Goal: Communication & Community: Answer question/provide support

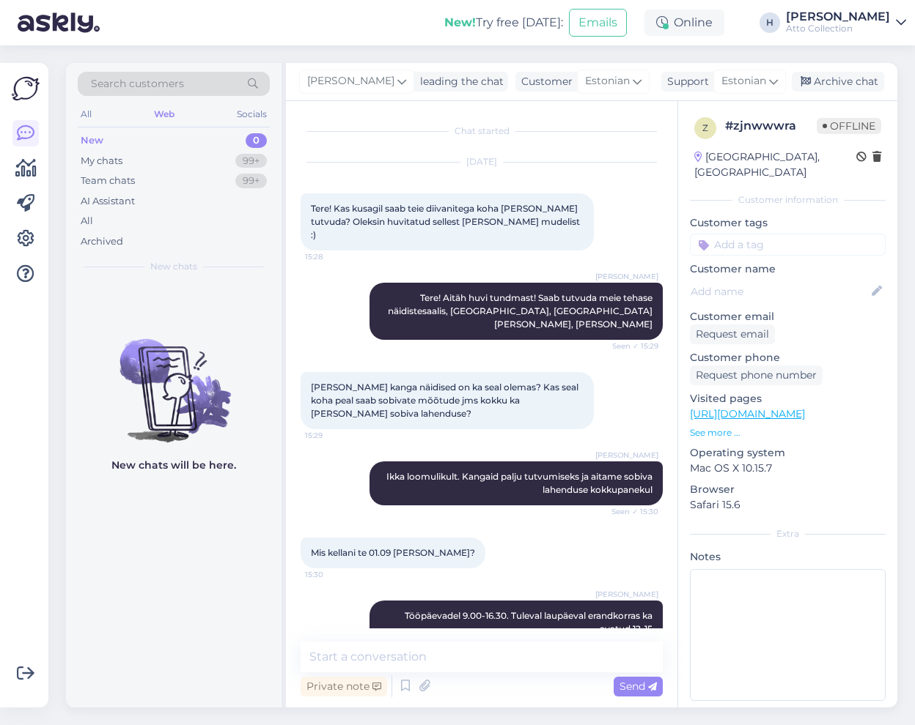
scroll to position [100, 0]
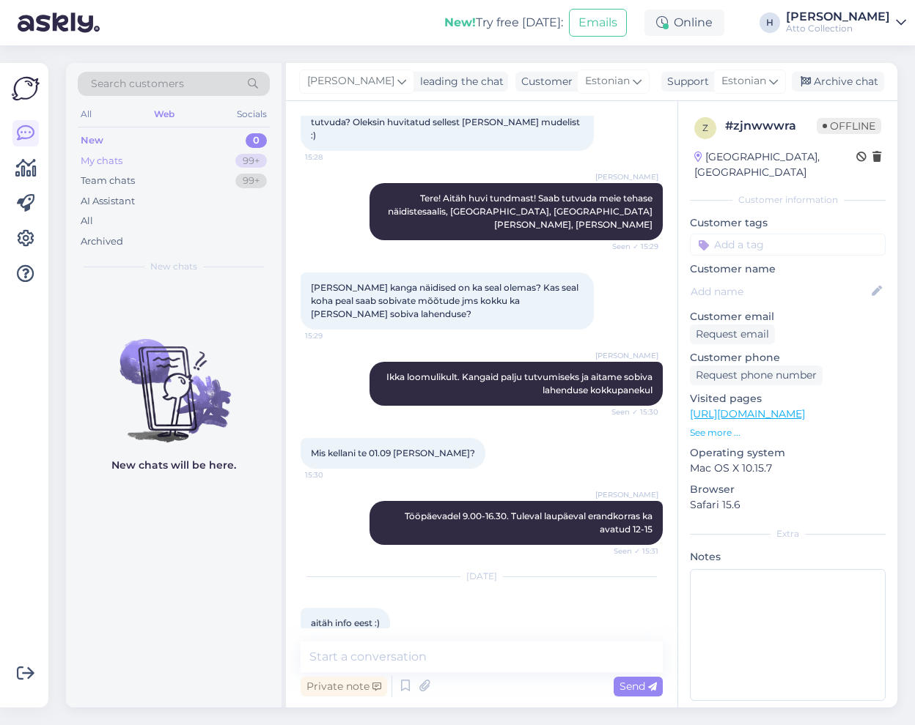
click at [114, 164] on div "My chats" at bounding box center [102, 161] width 42 height 15
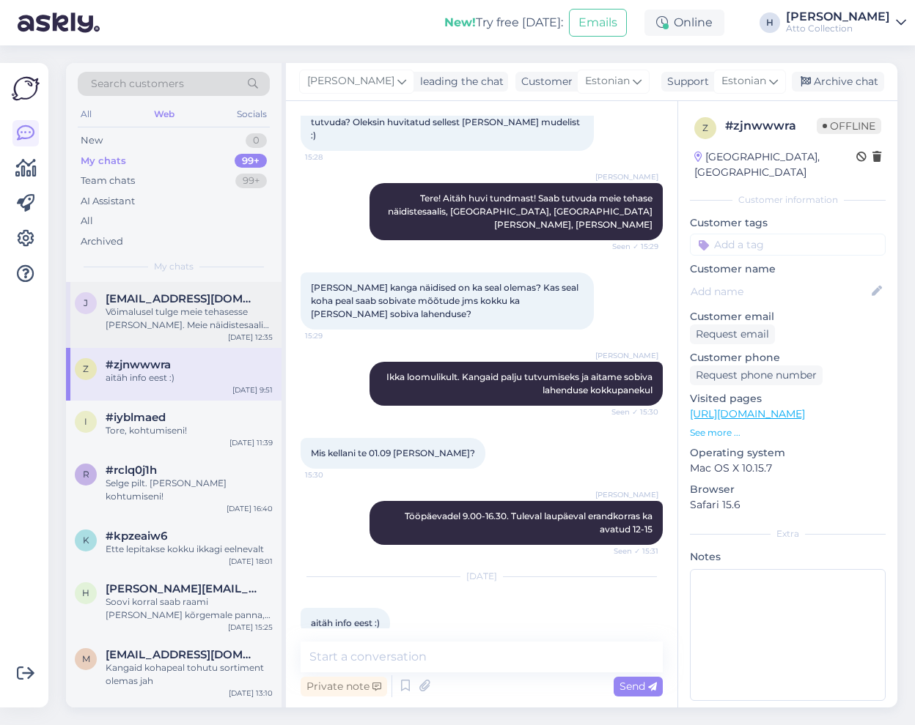
click at [171, 312] on div "Võimalusel tulge meie tehasesse [PERSON_NAME]. Meie näidistesaalis on mitmeid d…" at bounding box center [189, 319] width 167 height 26
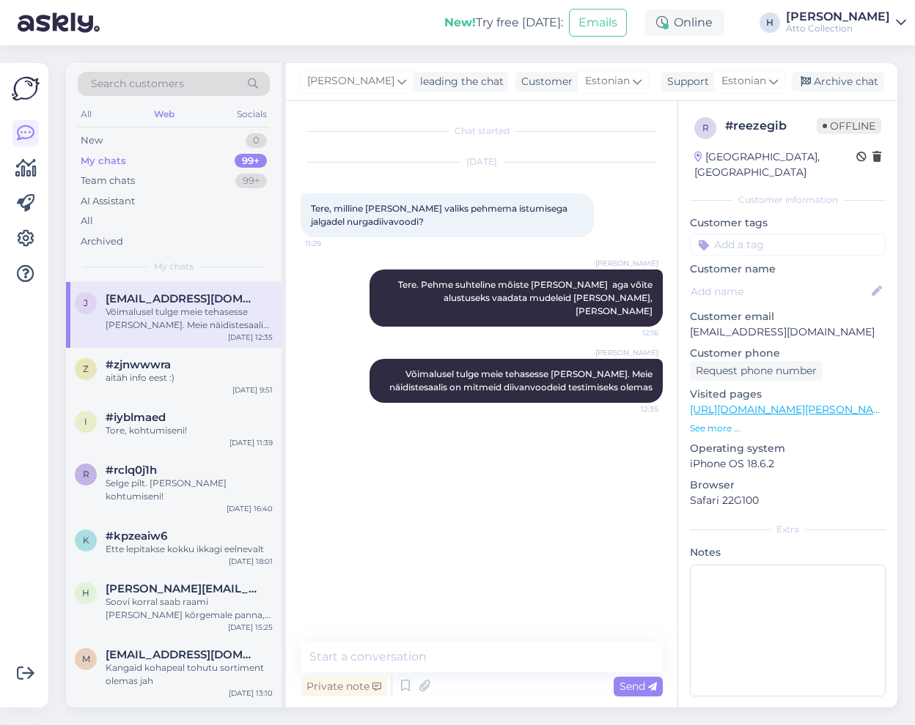
scroll to position [0, 0]
click at [158, 314] on div "Võimalusel tulge meie tehasesse [PERSON_NAME]. Meie näidistesaalis on mitmeid d…" at bounding box center [189, 319] width 167 height 26
click at [393, 656] on textarea at bounding box center [481, 657] width 362 height 31
click at [449, 661] on textarea at bounding box center [481, 657] width 362 height 31
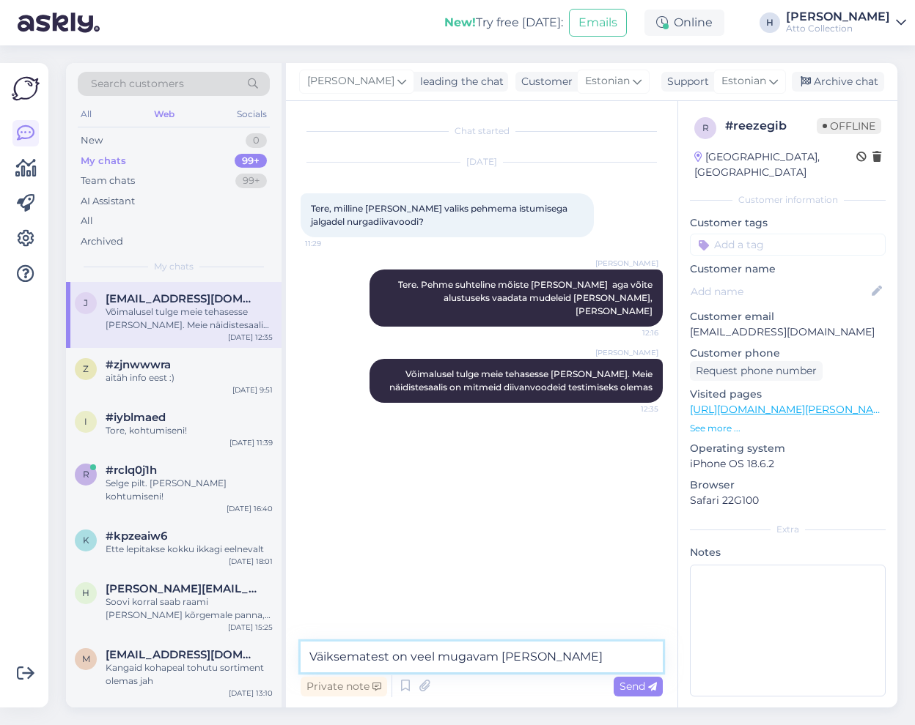
type textarea "Väiksematest on veel mugavam [PERSON_NAME] näiteks"
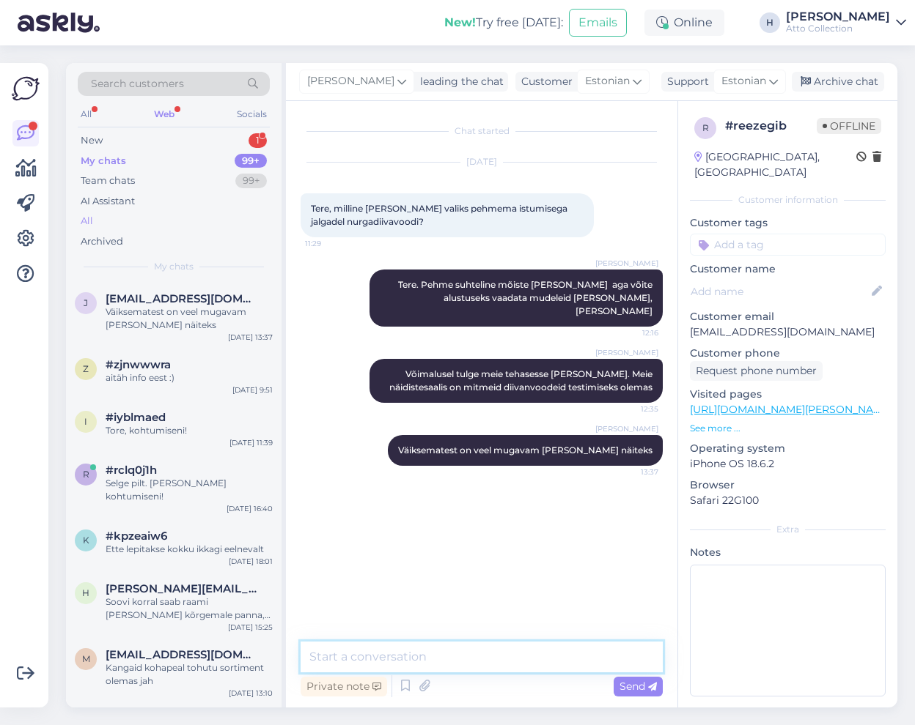
scroll to position [73, 0]
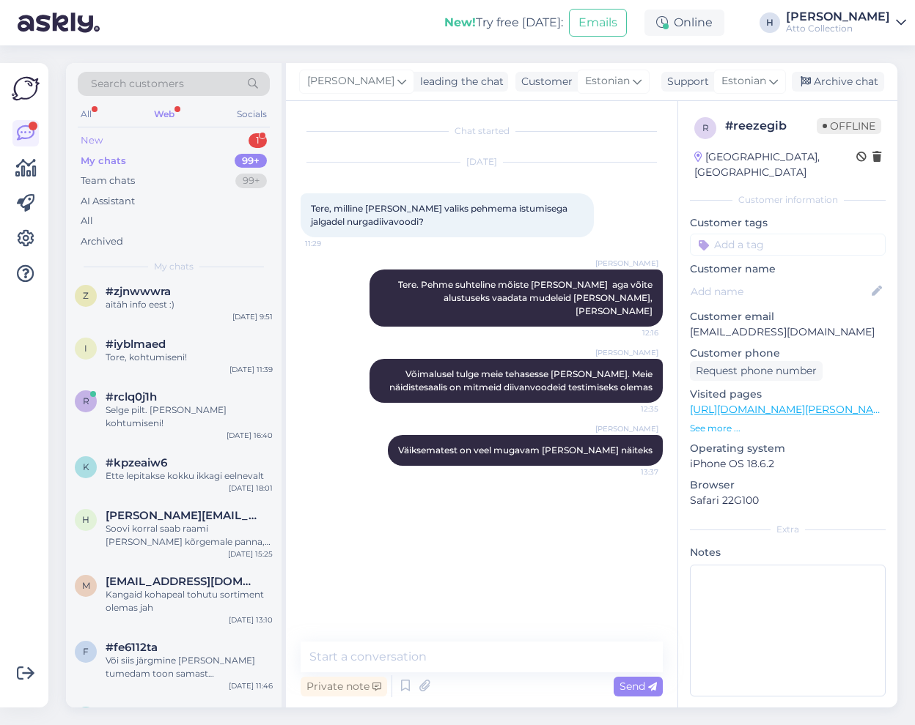
click at [134, 138] on div "New 1" at bounding box center [174, 140] width 192 height 21
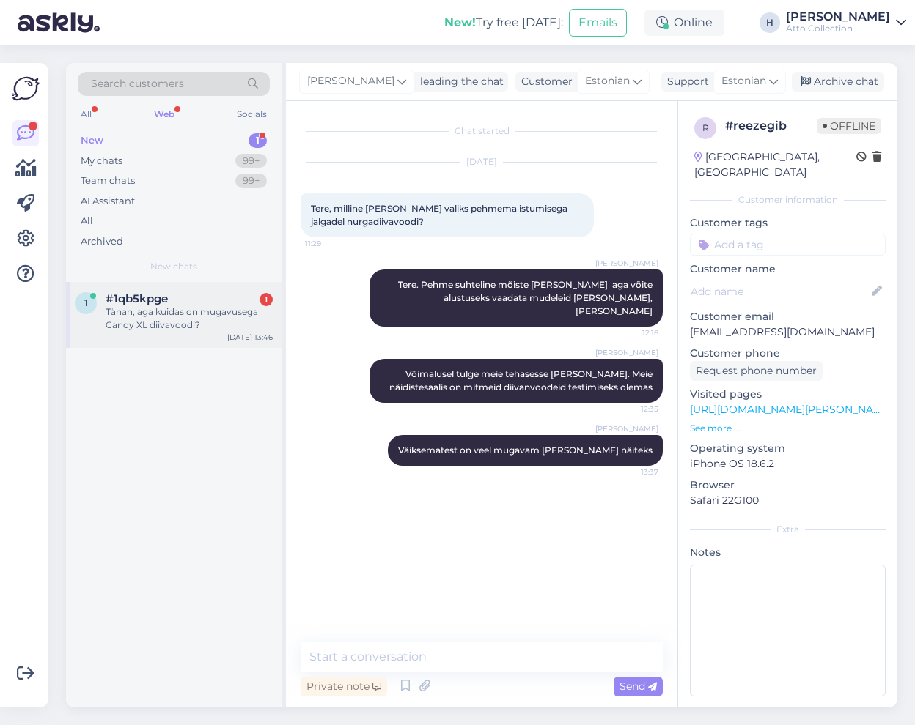
click at [150, 309] on div "Tänan, aga kuidas on mugavusega Candy XL diivavoodi?" at bounding box center [189, 319] width 167 height 26
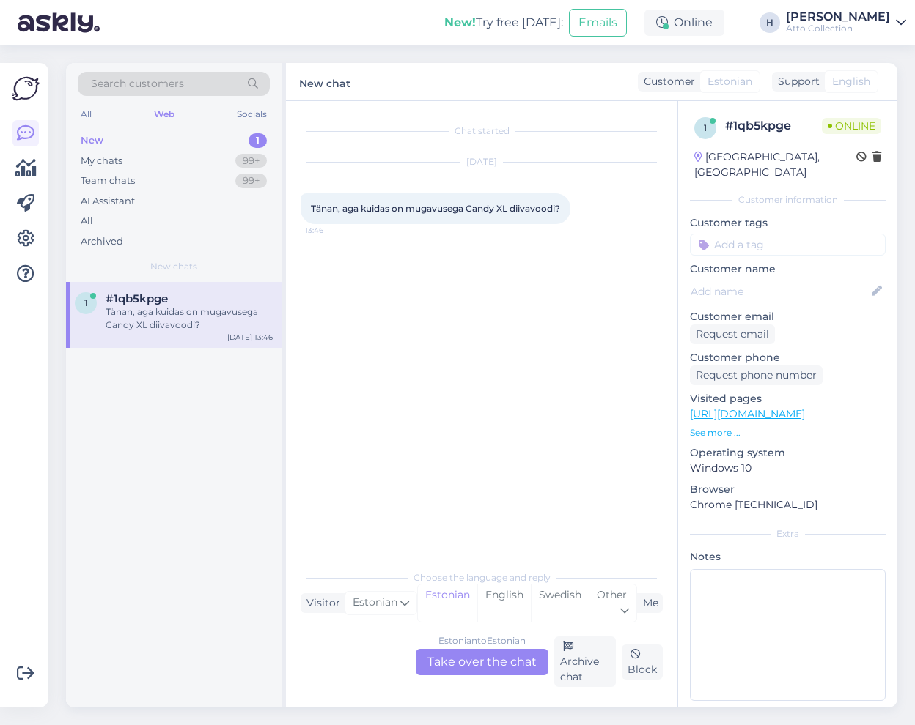
click at [520, 661] on div "Estonian to Estonian Take over the chat" at bounding box center [481, 662] width 133 height 26
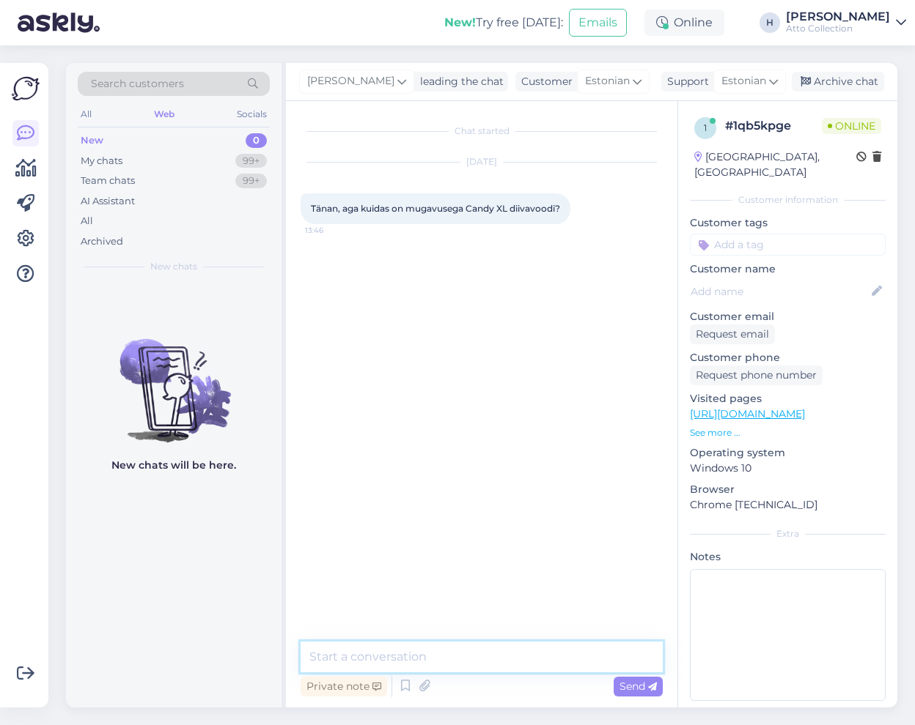
click at [348, 657] on textarea at bounding box center [481, 657] width 362 height 31
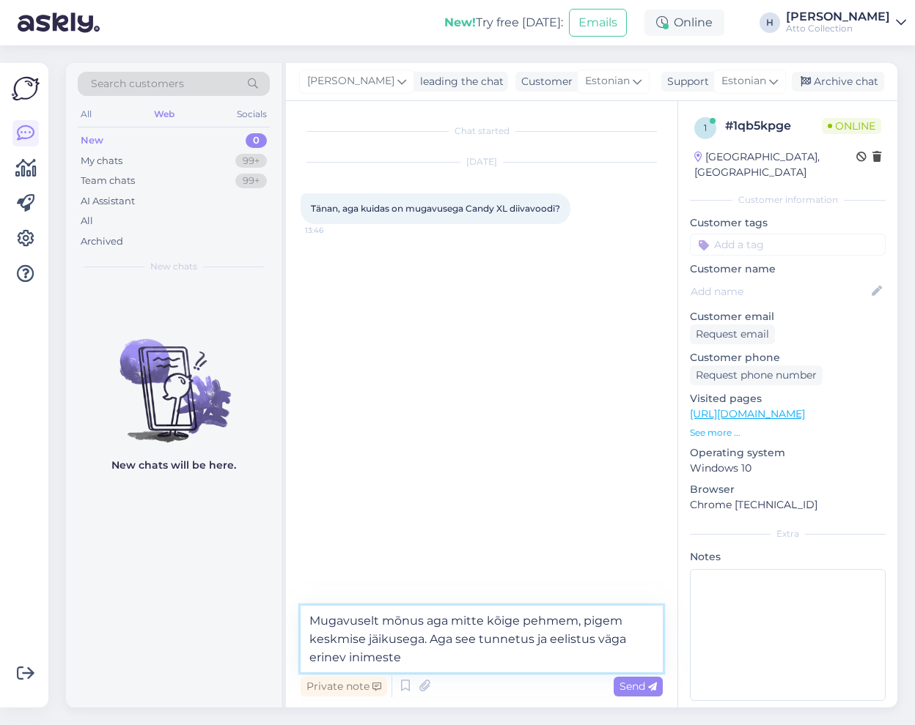
type textarea "Mugavuselt mõnus aga mitte kõige pehmem, pigem keskmise jäikusega. Aga see tunn…"
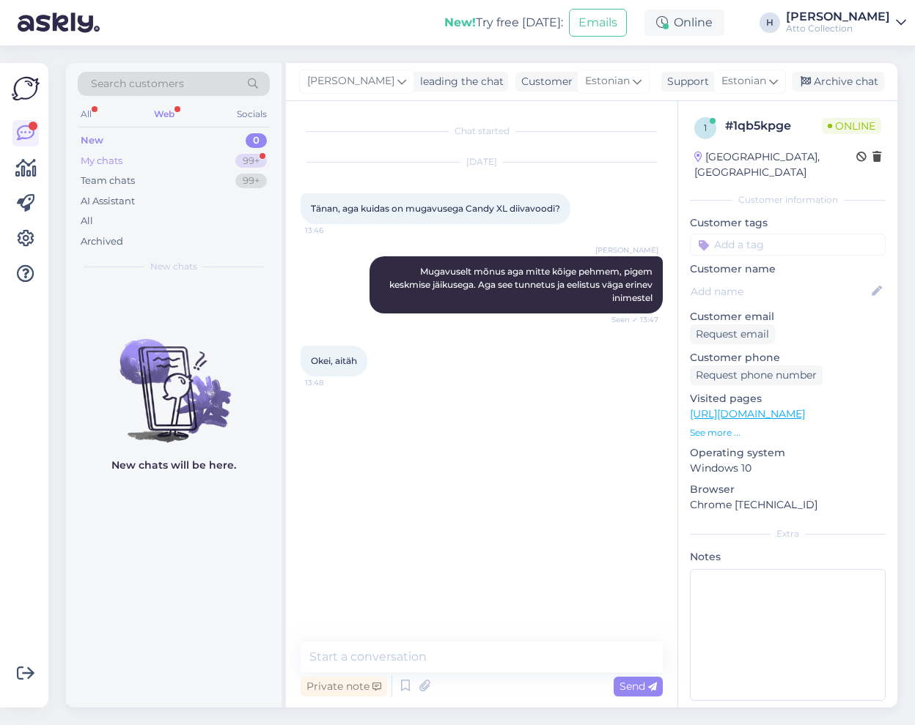
click at [120, 160] on div "My chats" at bounding box center [102, 161] width 42 height 15
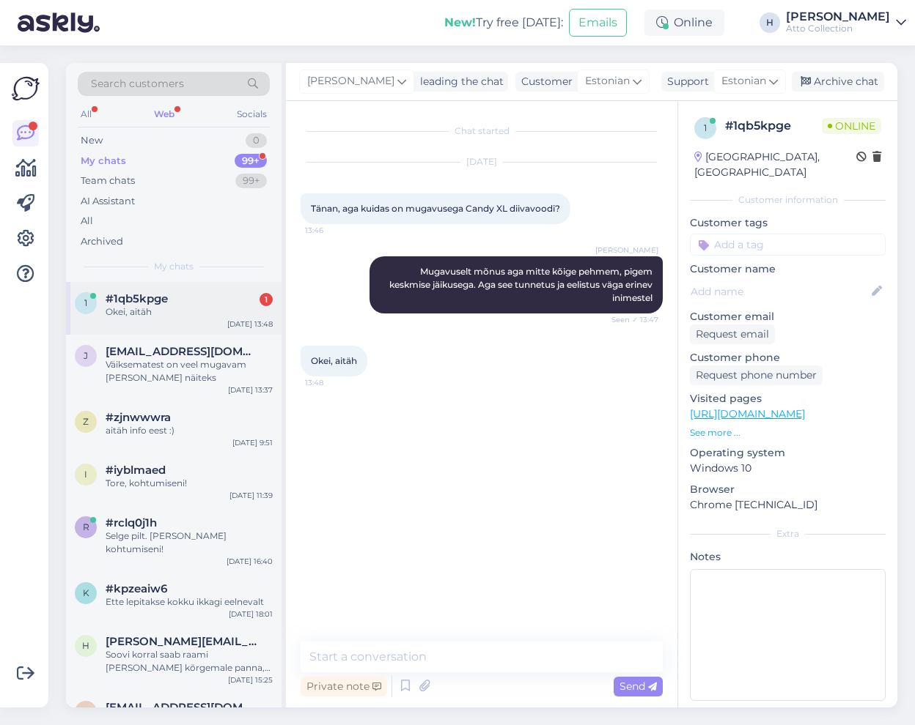
click at [140, 306] on div "Okei, aitäh" at bounding box center [189, 312] width 167 height 13
click at [414, 656] on textarea at bounding box center [481, 657] width 362 height 31
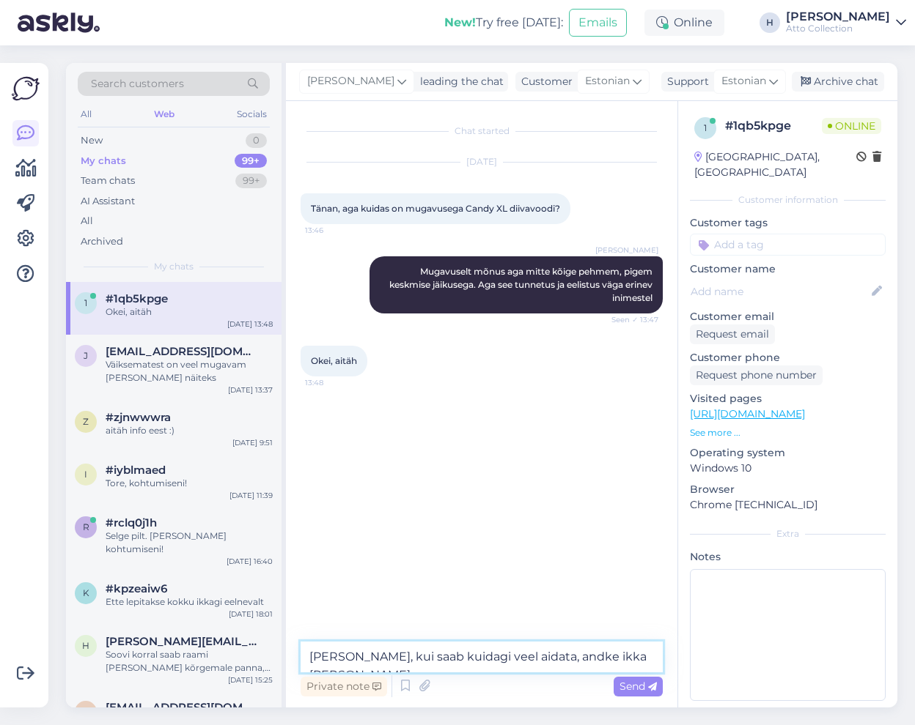
type textarea "[PERSON_NAME], kui saab kuidagi veel aidata, andke [PERSON_NAME]"
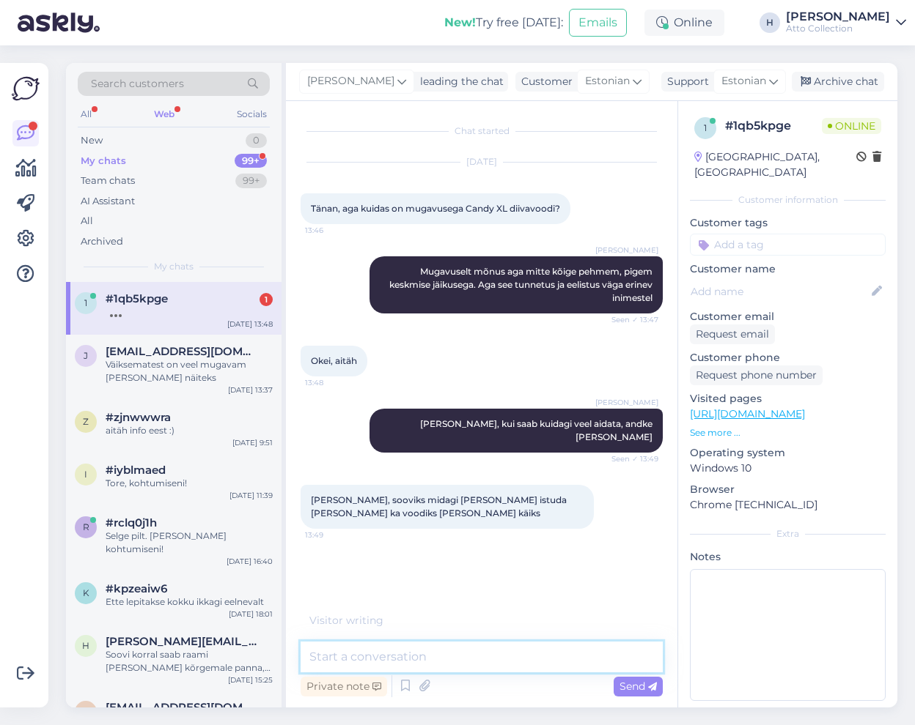
click at [400, 659] on textarea at bounding box center [481, 657] width 362 height 31
type textarea "N"
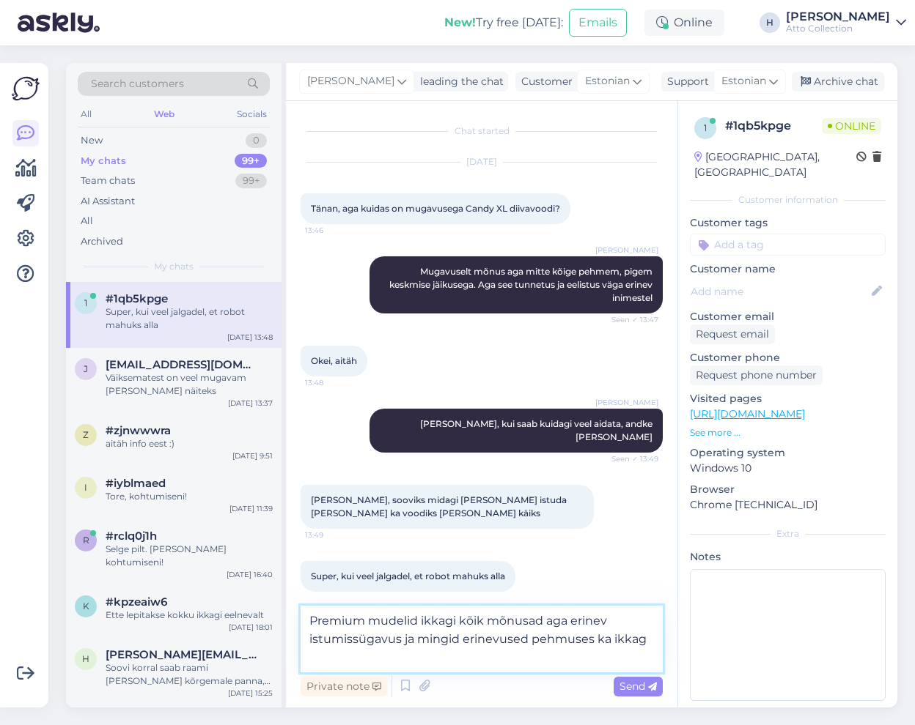
type textarea "Premium mudelid ikkagi kõik mõnusad aga erinev istumissügavus ja mingid erinevu…"
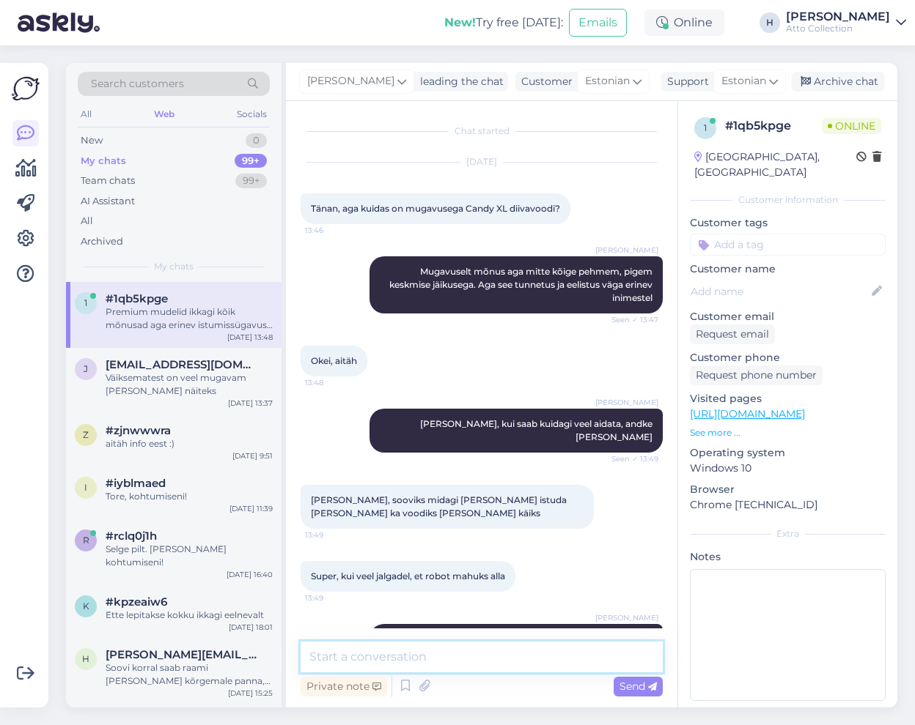
scroll to position [43, 0]
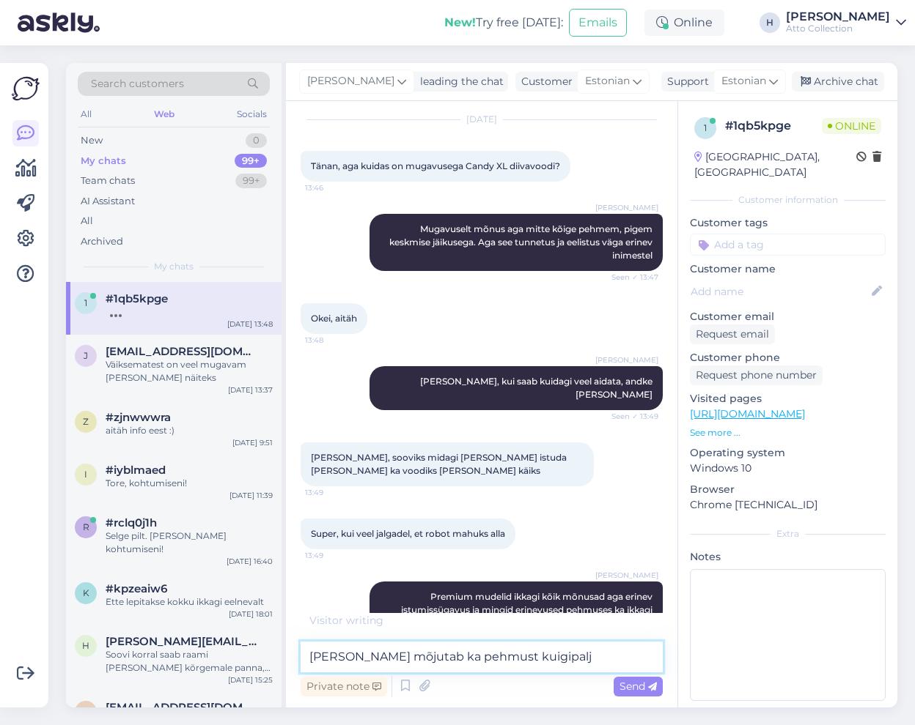
type textarea "[PERSON_NAME] mõjutab ka pehmust kuigipalju"
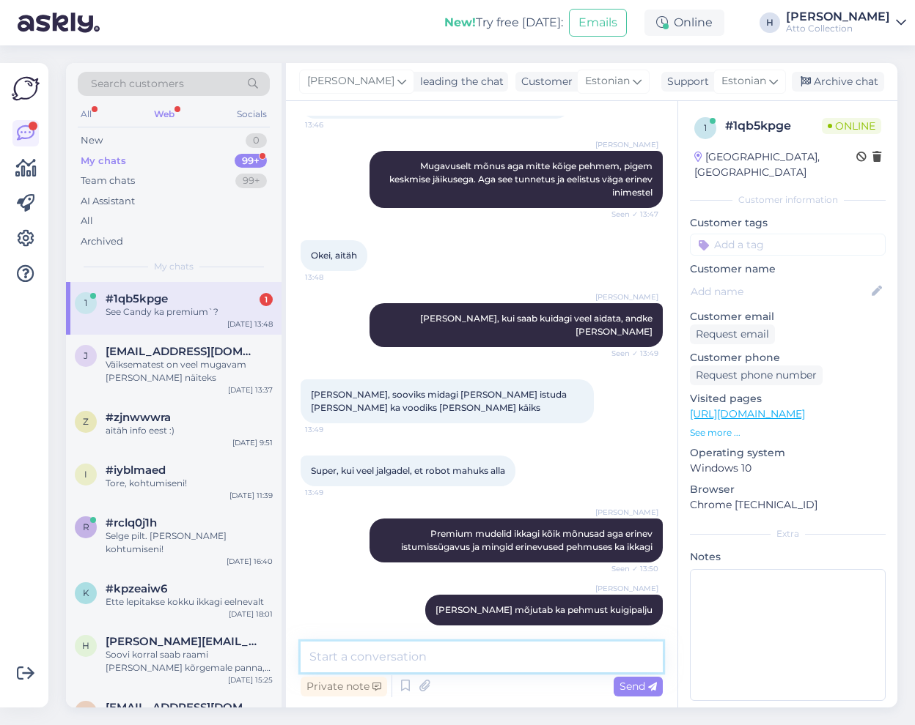
scroll to position [169, 0]
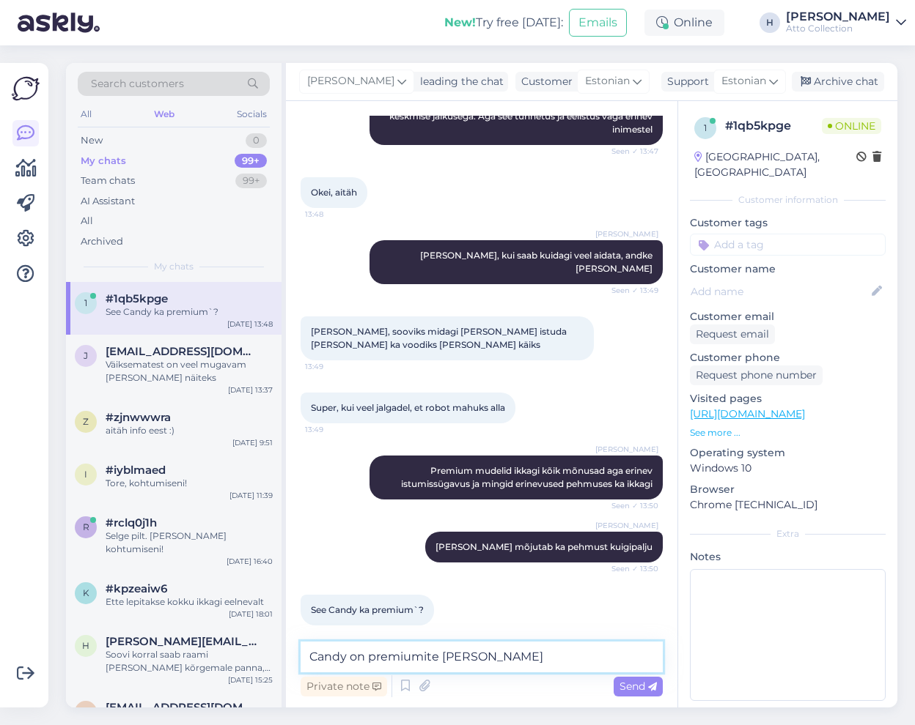
type textarea "Candy on premiumite hulgas jah"
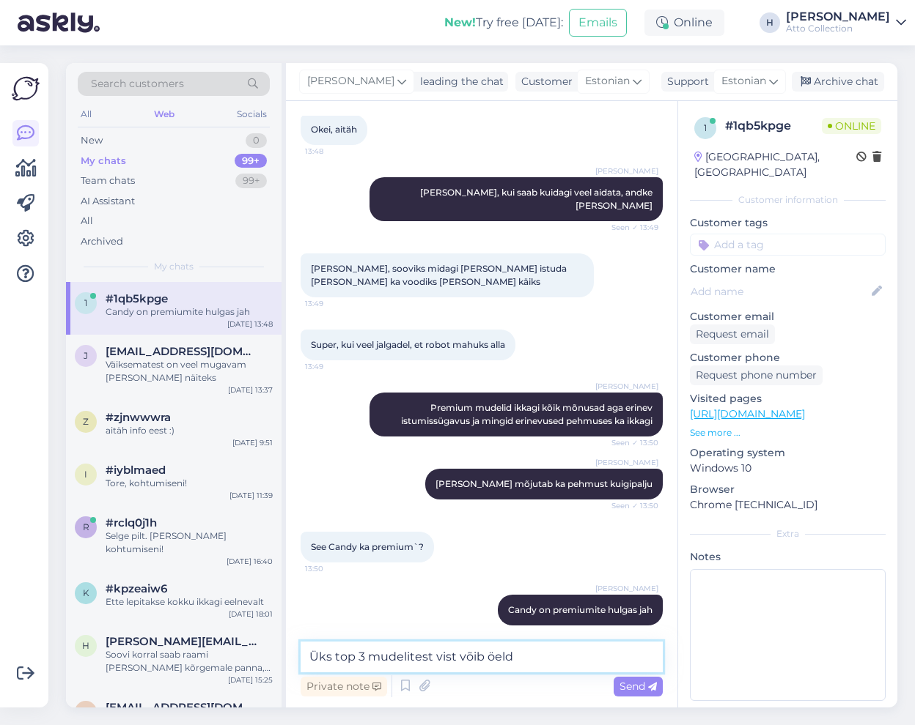
type textarea "Üks top 3 mudelitest vist võib öelda"
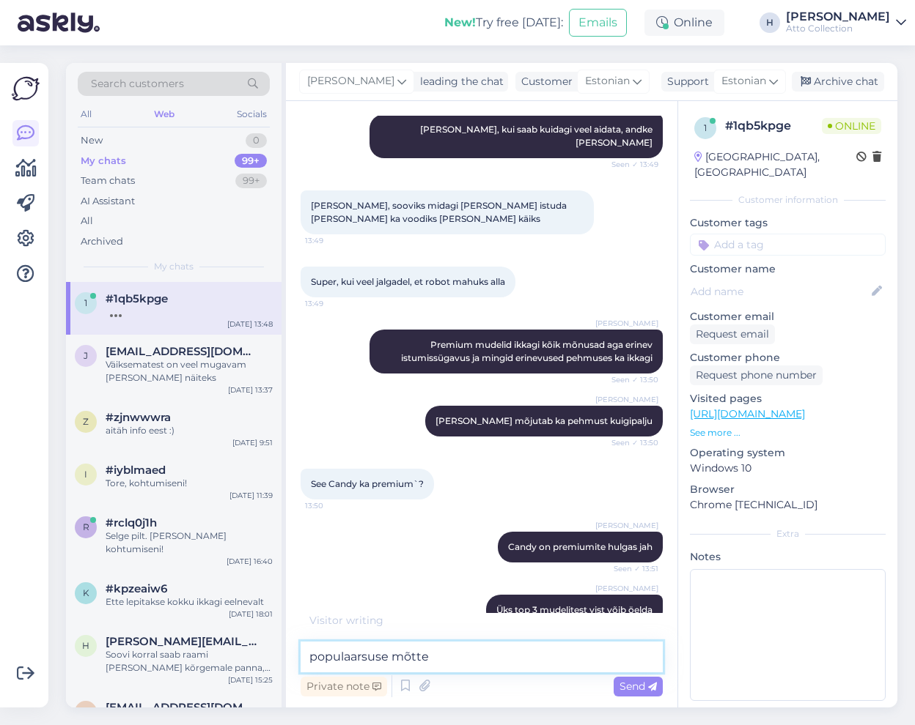
type textarea "populaarsuse mõttes"
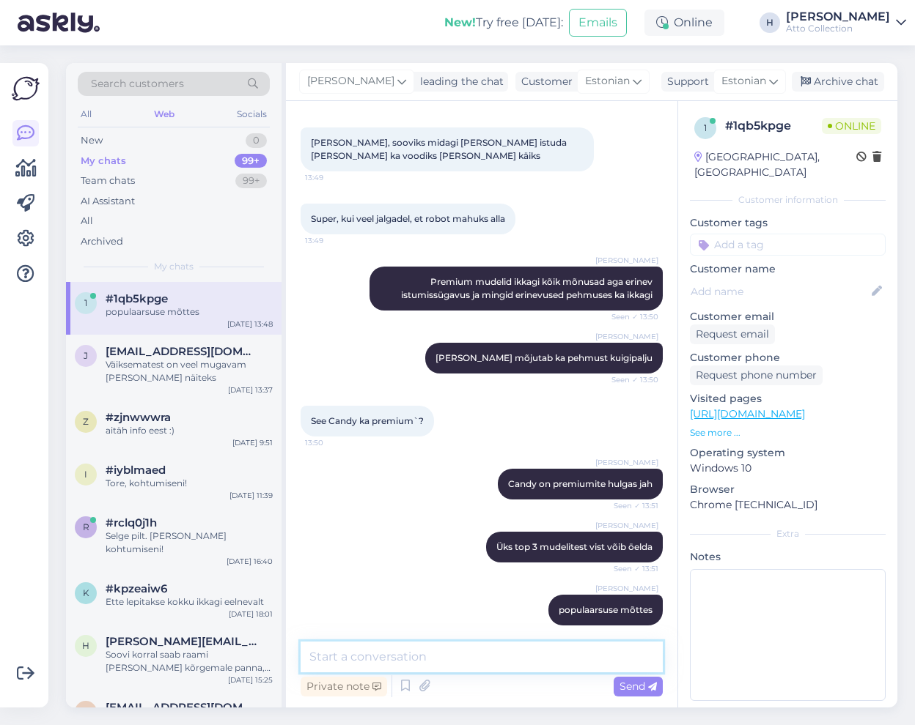
scroll to position [421, 0]
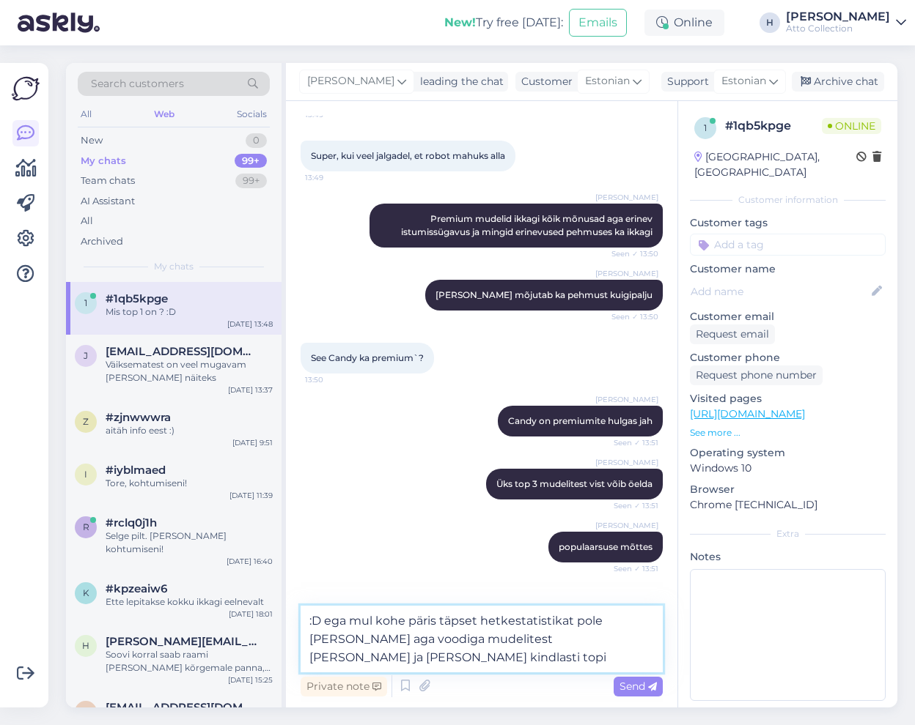
type textarea ":D ega mul kohe päris täpset hetkestatistikat pole [PERSON_NAME] aga voodiga mu…"
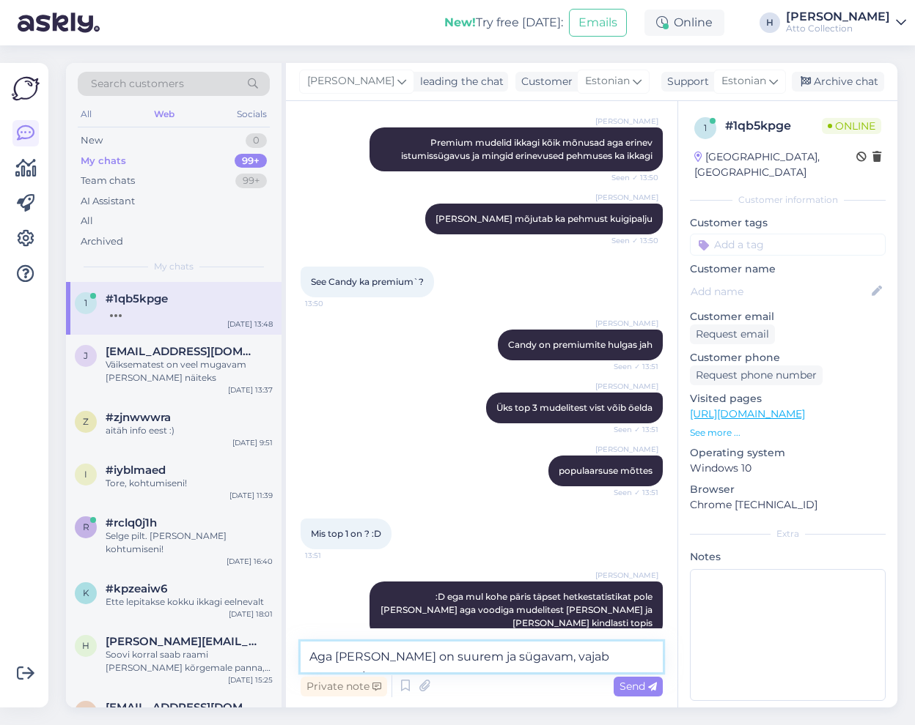
scroll to position [560, 0]
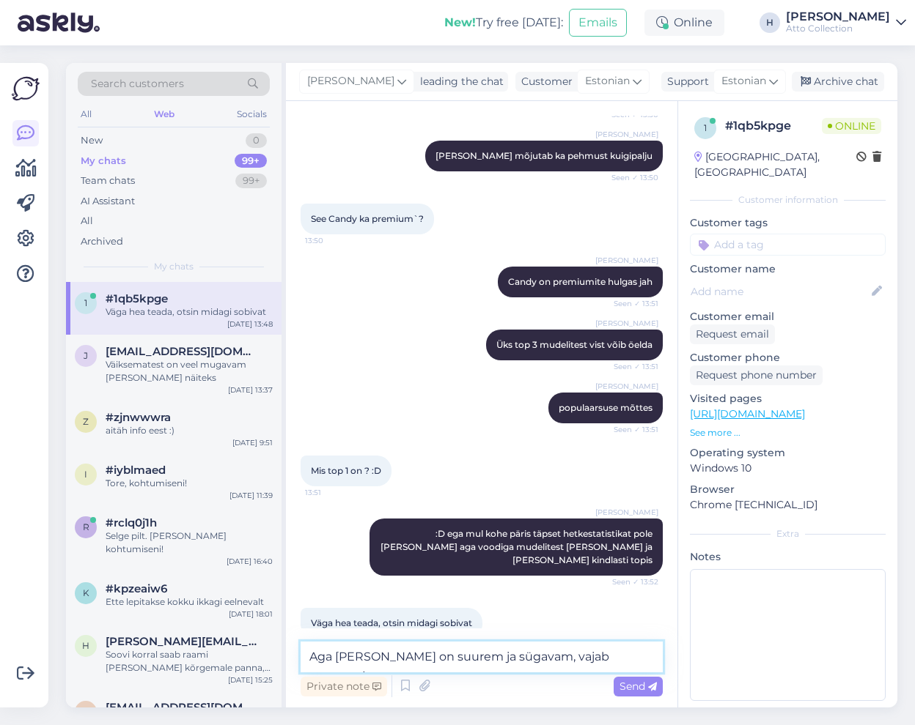
type textarea "Aga [PERSON_NAME] on suurem ja sügavam, vajab suuremat ruumi"
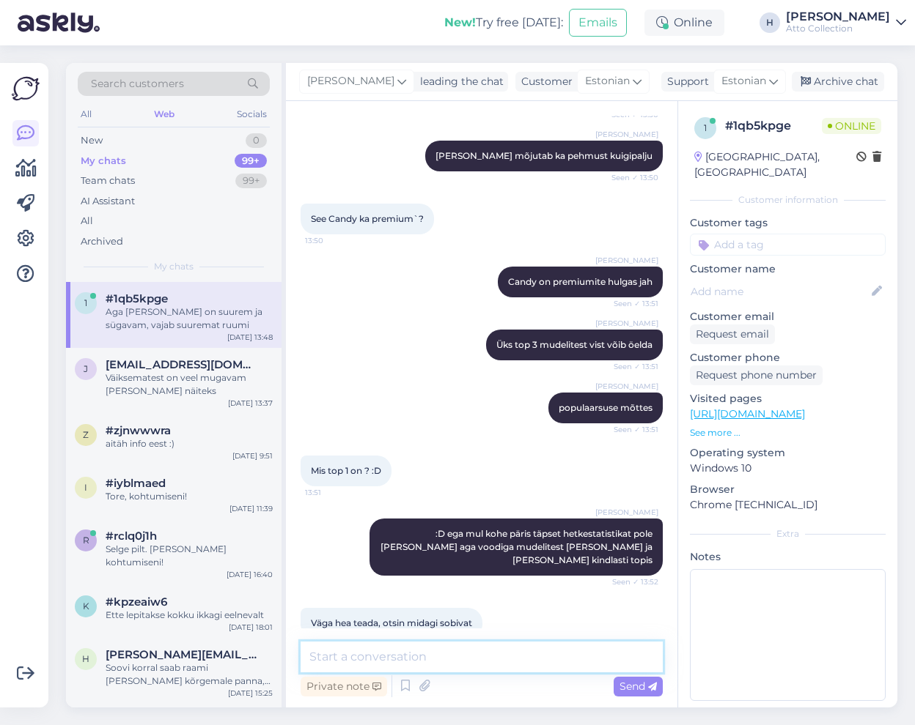
scroll to position [623, 0]
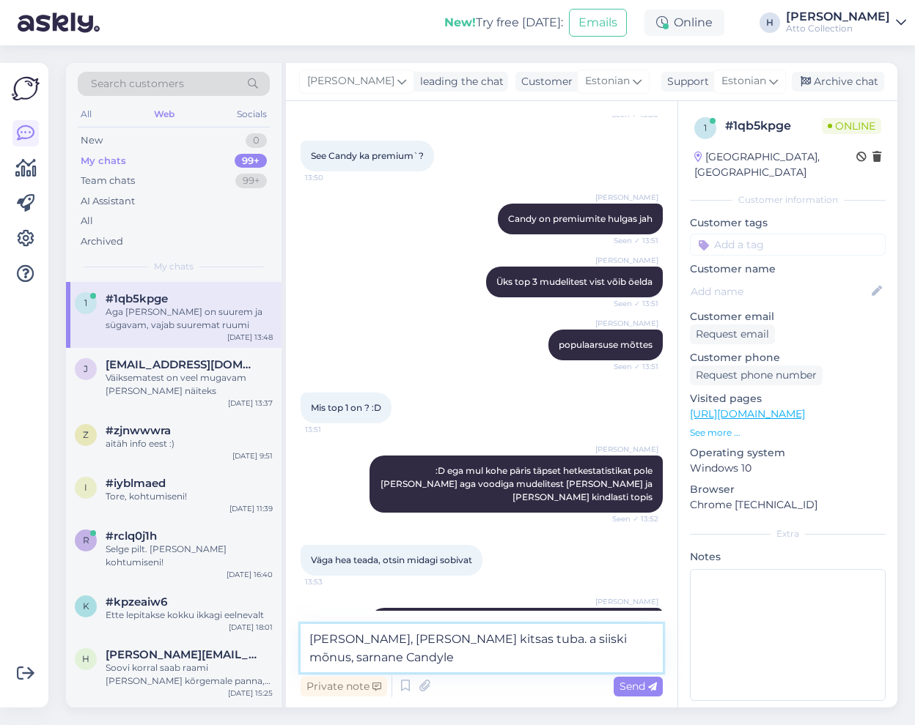
type textarea "[PERSON_NAME], [PERSON_NAME] kitsas tuba. Ka siiski mõnus, sarnane Candyle"
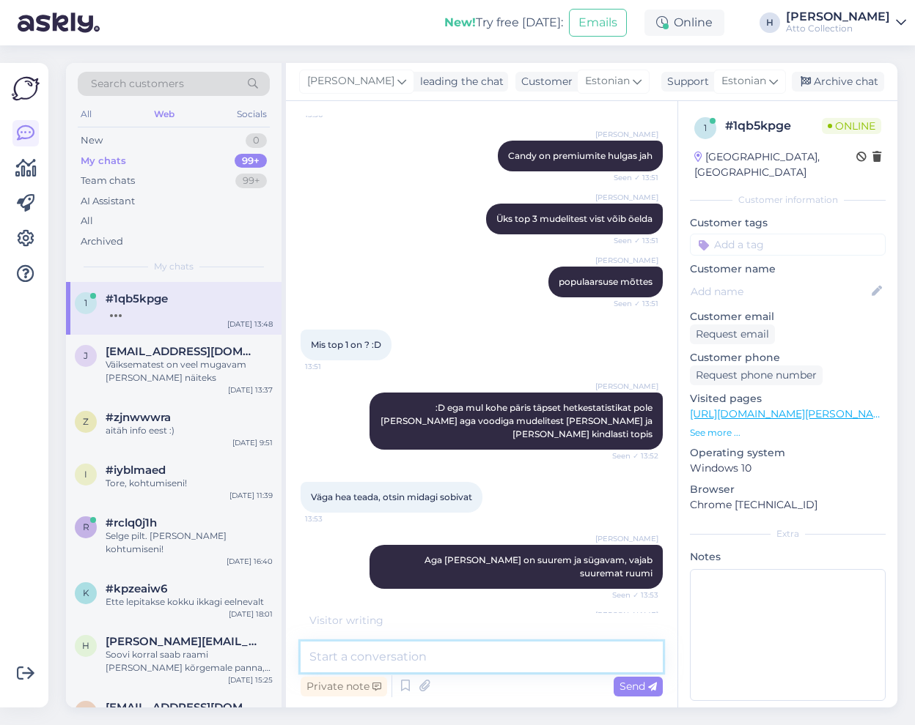
scroll to position [749, 0]
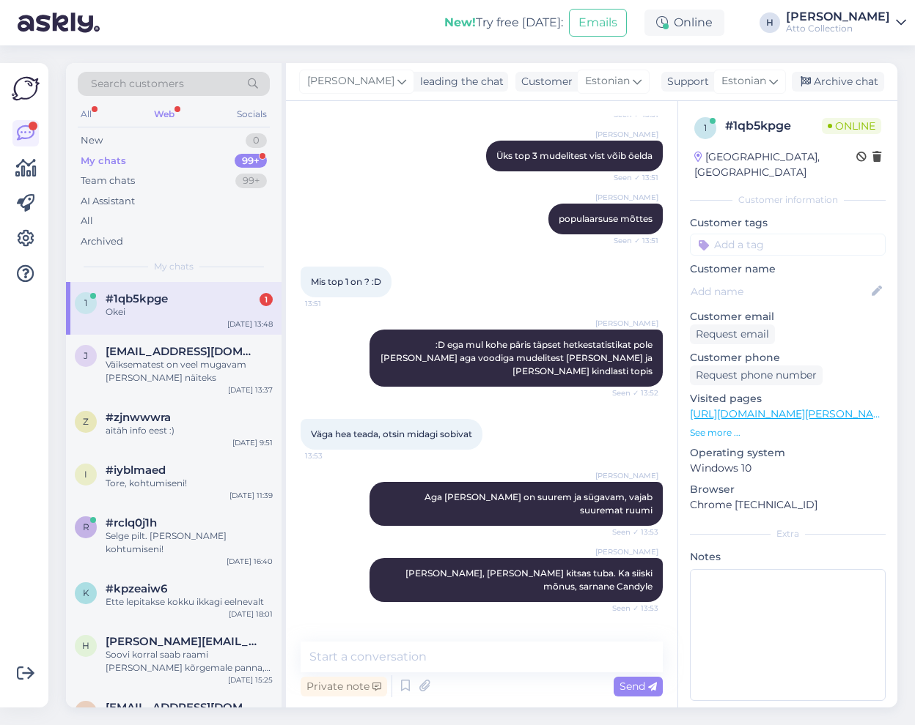
click at [157, 312] on div "Okei" at bounding box center [189, 312] width 167 height 13
